Goal: Task Accomplishment & Management: Use online tool/utility

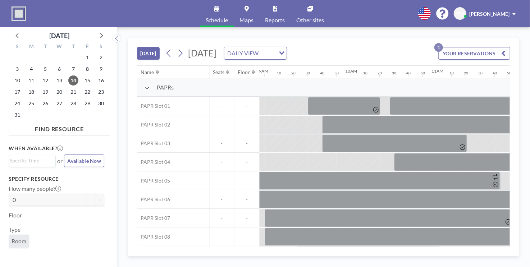
scroll to position [0, 777]
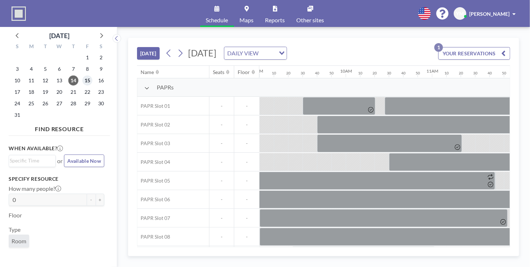
click at [87, 82] on span "15" at bounding box center [87, 81] width 10 height 10
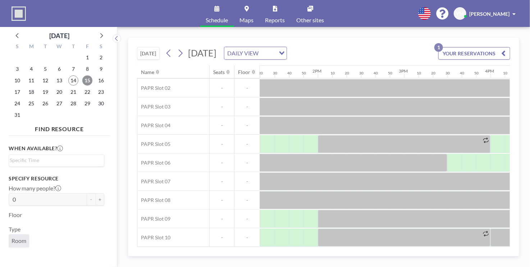
scroll to position [40, 1155]
click at [345, 244] on div "Name Seats Floor 12AM 10 20 30 40 50 1AM 10 20 30 40 50 2AM 10 20 30 40 50 3AM …" at bounding box center [323, 156] width 373 height 181
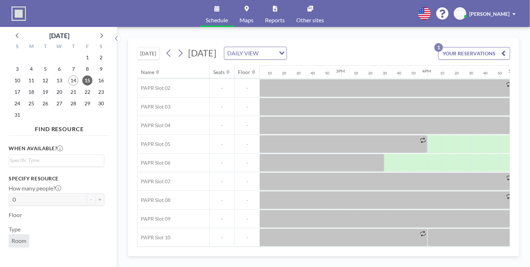
scroll to position [40, 1116]
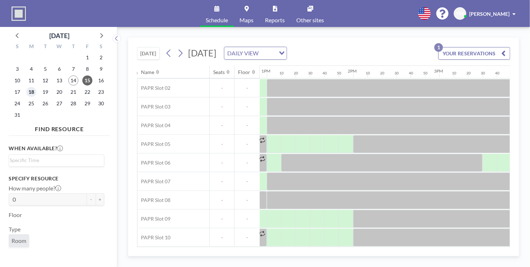
click at [29, 90] on span "18" at bounding box center [31, 92] width 10 height 10
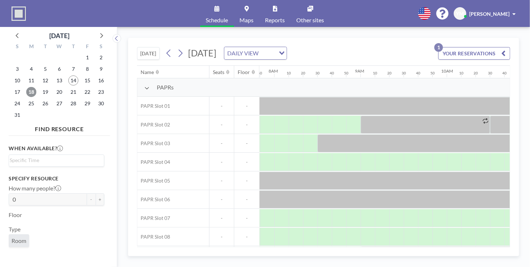
scroll to position [0, 677]
click at [362, 163] on div at bounding box center [368, 162] width 14 height 18
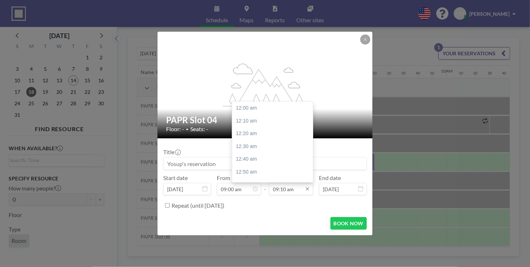
scroll to position [705, 0]
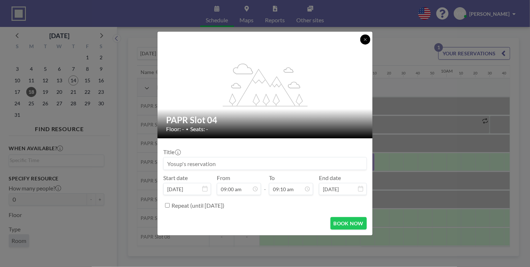
click at [367, 37] on button at bounding box center [366, 40] width 10 height 10
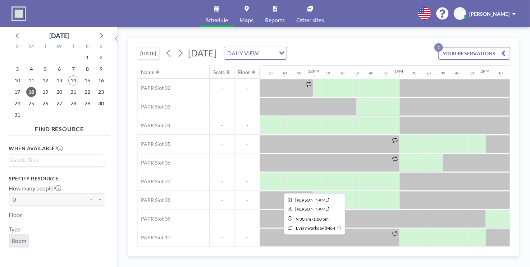
scroll to position [40, 1006]
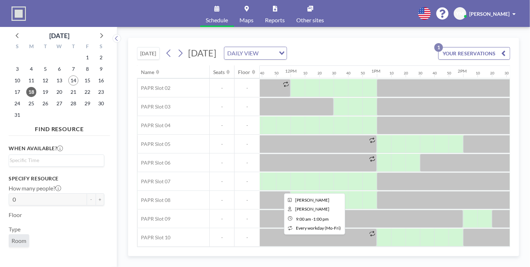
drag, startPoint x: 299, startPoint y: 247, endPoint x: 353, endPoint y: 242, distance: 54.3
click at [353, 242] on div "Name Seats Floor 12AM 10 20 30 40 50 1AM 10 20 30 40 50 2AM 10 20 30 40 50 3AM …" at bounding box center [324, 157] width 374 height 182
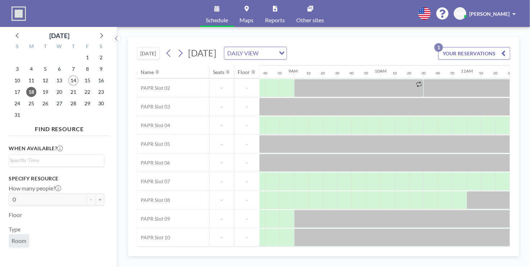
scroll to position [40, 741]
click at [298, 123] on div at bounding box center [303, 126] width 14 height 18
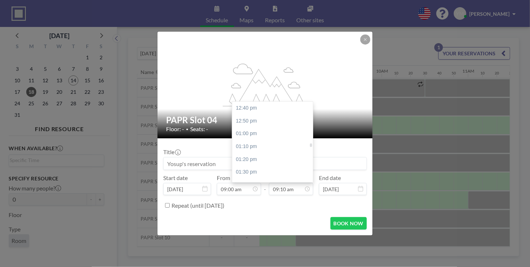
scroll to position [957, 0]
click at [248, 146] on div "01:00 pm" at bounding box center [274, 150] width 84 height 13
type input "01:00 pm"
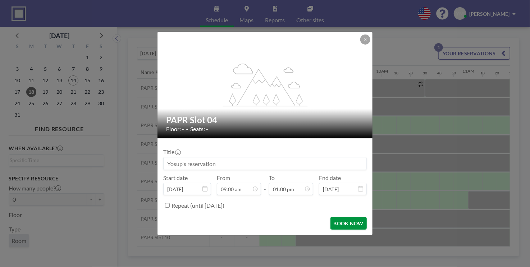
scroll to position [0, 0]
click at [349, 225] on button "BOOK NOW" at bounding box center [349, 223] width 36 height 13
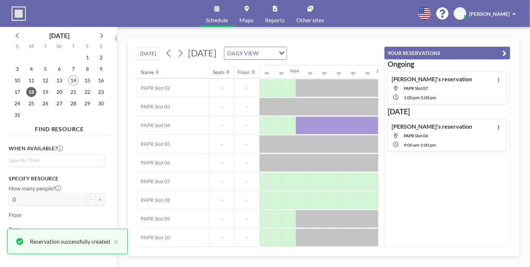
click at [418, 52] on button "YOUR RESERVATIONS" at bounding box center [448, 53] width 126 height 13
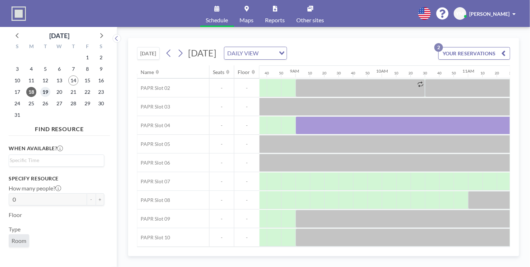
click at [44, 93] on span "19" at bounding box center [45, 92] width 10 height 10
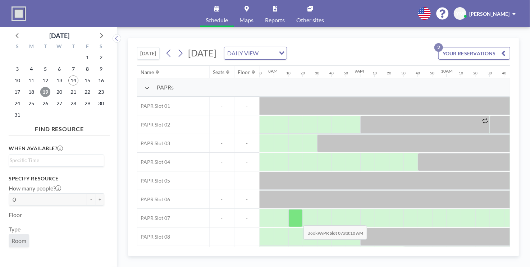
scroll to position [36, 677]
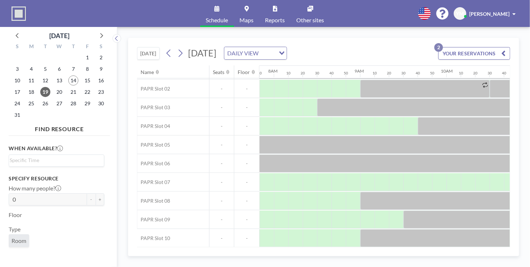
drag, startPoint x: 303, startPoint y: 248, endPoint x: 335, endPoint y: 248, distance: 32.0
click at [335, 248] on div "[DATE] [DATE] DAILY VIEW Loading... YOUR RESERVATIONS 2 Name Seats Floor 12AM 1…" at bounding box center [324, 147] width 392 height 219
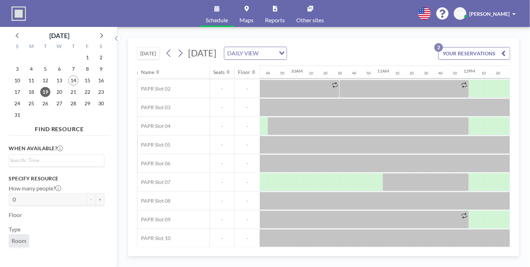
scroll to position [36, 843]
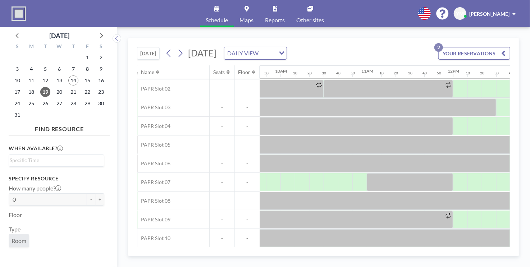
drag, startPoint x: 291, startPoint y: 248, endPoint x: 250, endPoint y: 248, distance: 40.3
click at [250, 248] on div "[DATE] [DATE] DAILY VIEW Loading... YOUR RESERVATIONS 2 Name Seats Floor 12AM 1…" at bounding box center [324, 147] width 392 height 219
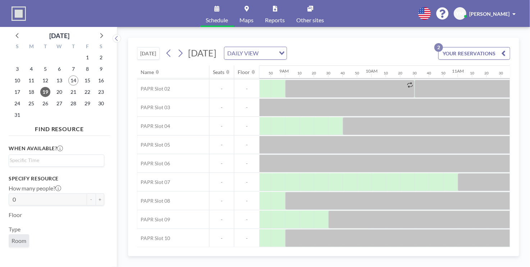
scroll to position [36, 766]
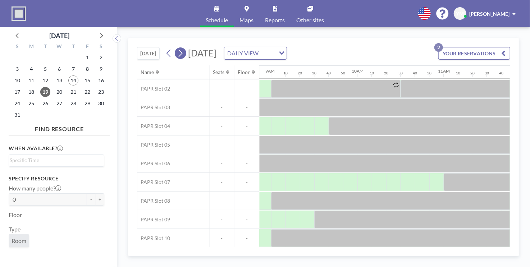
click at [179, 53] on icon at bounding box center [180, 53] width 7 height 11
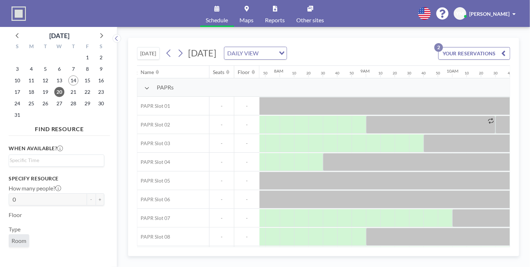
scroll to position [0, 677]
